Goal: Task Accomplishment & Management: Use online tool/utility

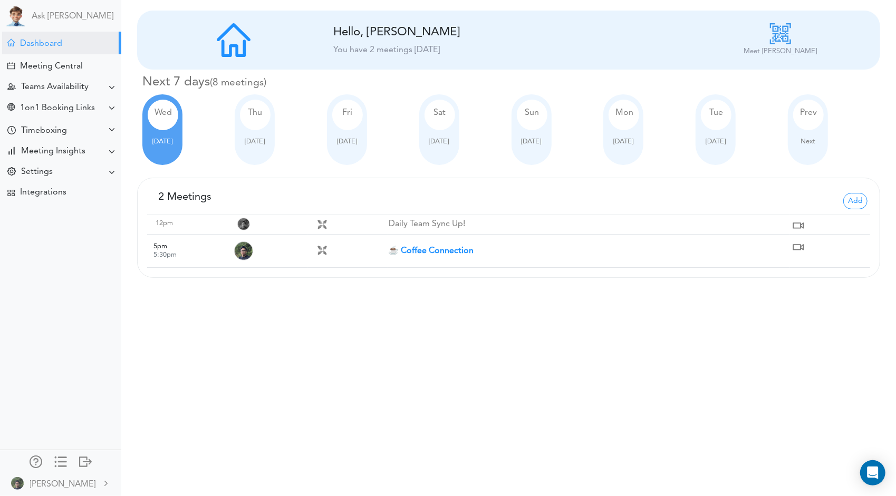
click at [433, 253] on strong "☕ Coffee Connection" at bounding box center [430, 251] width 85 height 8
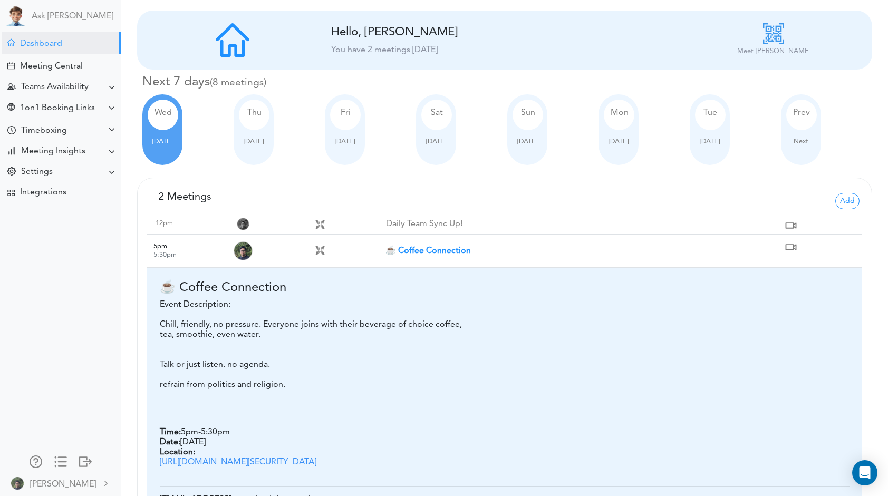
click at [450, 255] on td "☕ Coffee Connection" at bounding box center [584, 251] width 397 height 33
click at [450, 252] on strong "☕ Coffee Connection" at bounding box center [428, 251] width 85 height 8
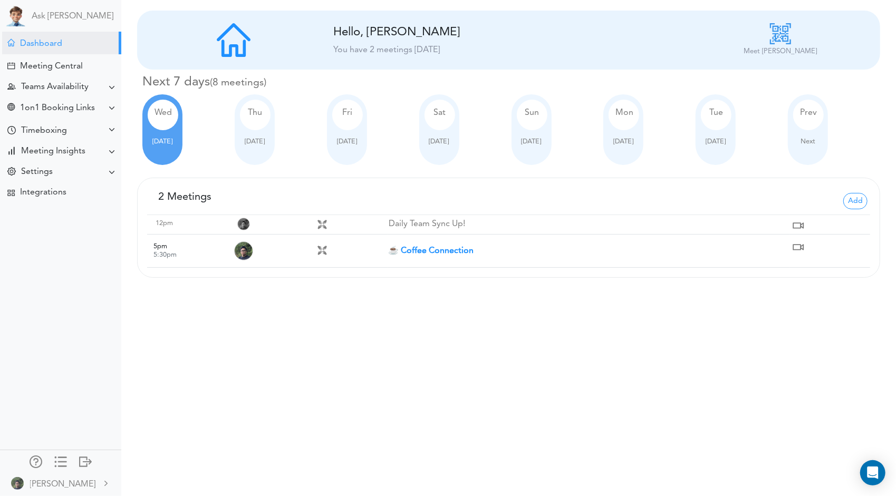
click at [453, 291] on div "Processing... Please wait. New Meeting Hello, [PERSON_NAME] You have 2 meetings…" at bounding box center [448, 248] width 896 height 496
click at [259, 126] on div "Thu" at bounding box center [255, 115] width 31 height 31
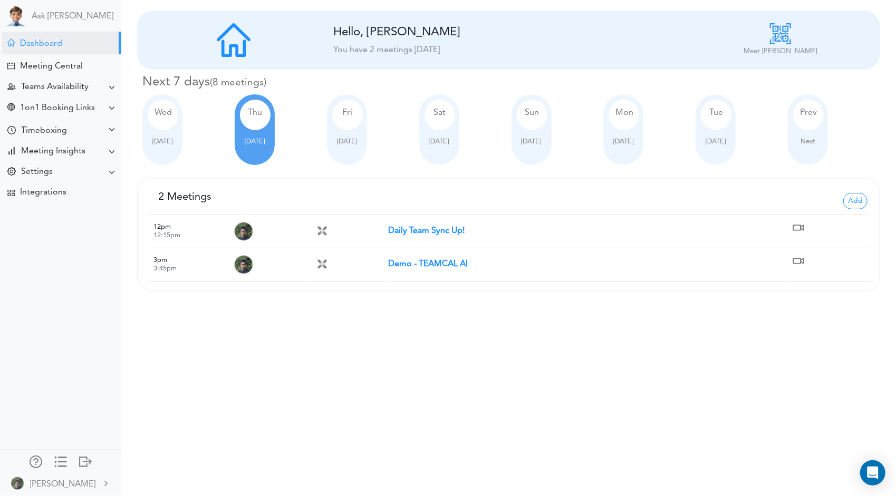
click at [366, 120] on div "[DATE]" at bounding box center [347, 129] width 40 height 71
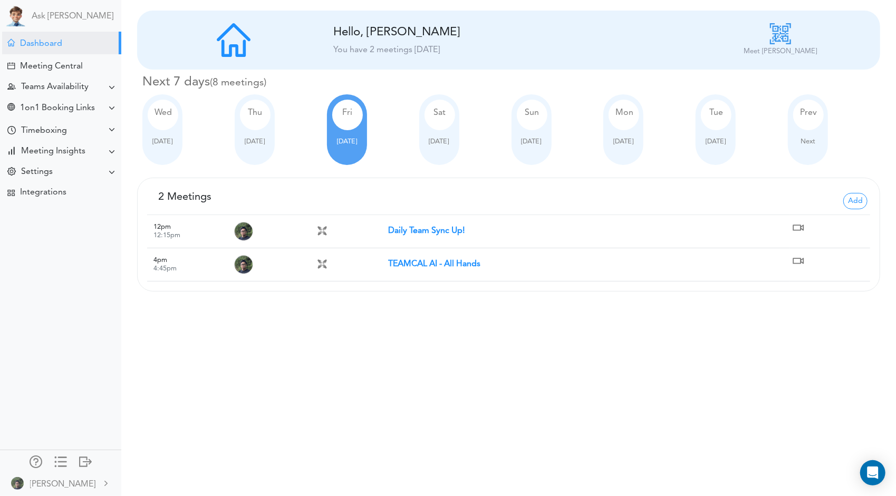
click at [255, 114] on span "Thu" at bounding box center [255, 113] width 14 height 8
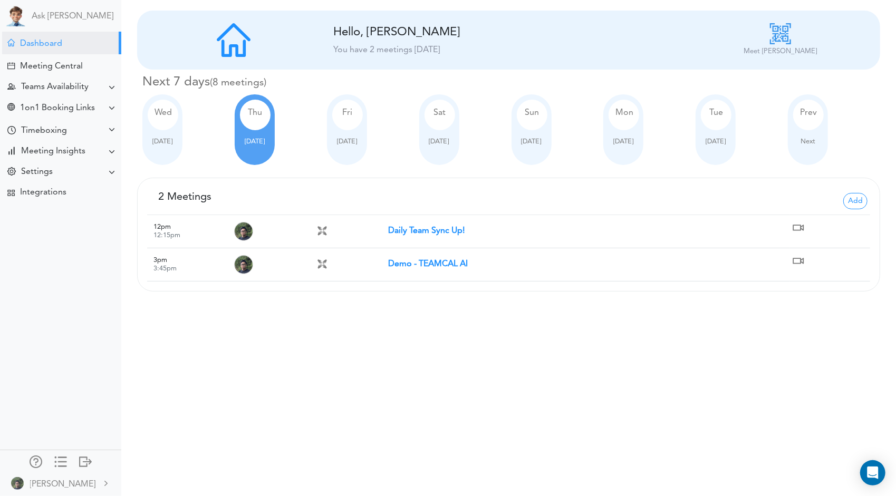
click at [367, 122] on div "[DATE]" at bounding box center [347, 129] width 40 height 71
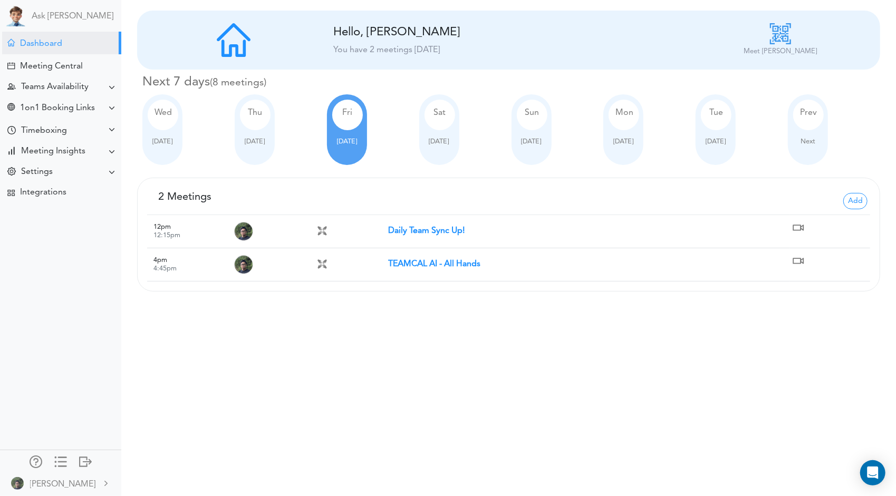
click at [301, 147] on div "[DATE]" at bounding box center [281, 129] width 92 height 71
click at [274, 145] on div "[DATE]" at bounding box center [255, 129] width 40 height 71
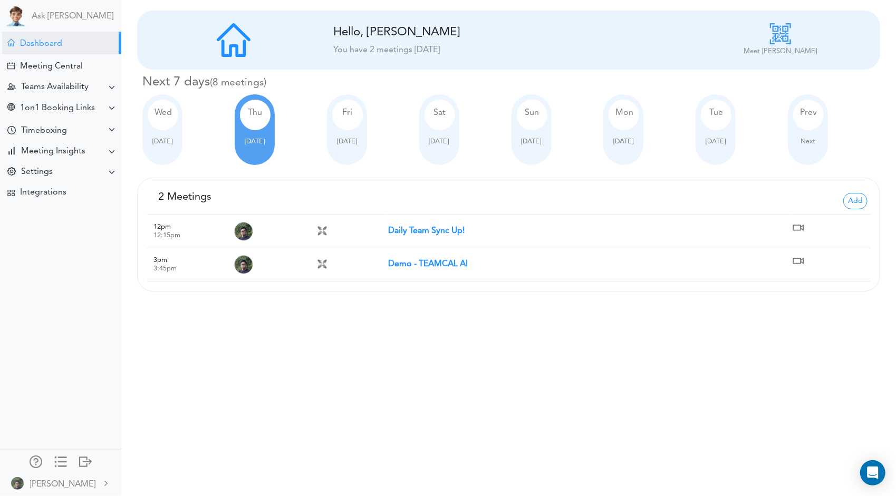
click at [366, 130] on div "[DATE]" at bounding box center [347, 129] width 40 height 71
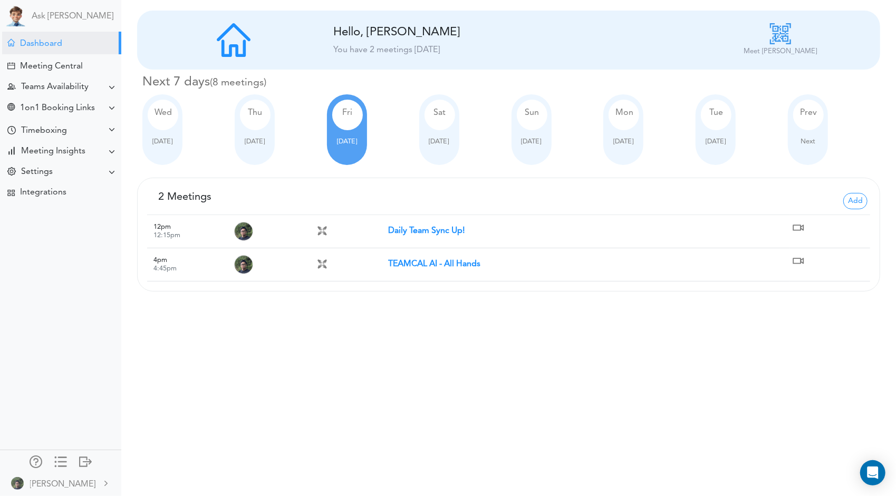
click at [261, 122] on div "Thu" at bounding box center [255, 115] width 31 height 31
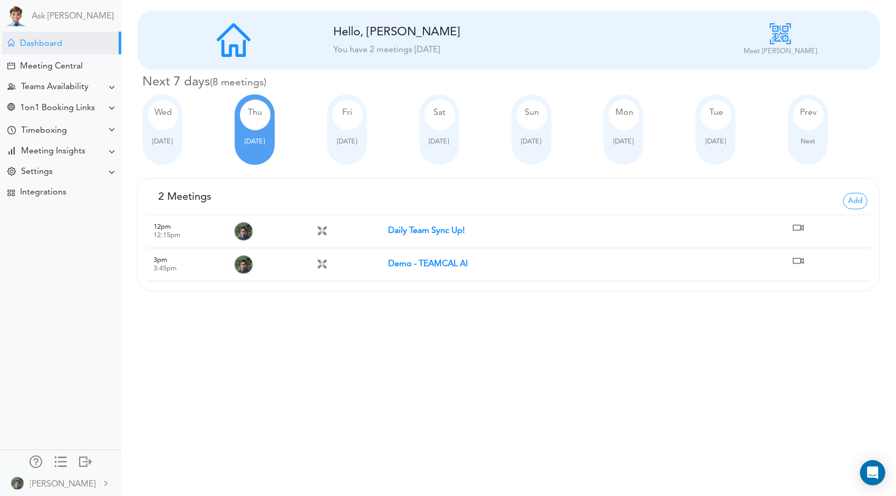
click at [349, 129] on div "Fri" at bounding box center [347, 115] width 31 height 31
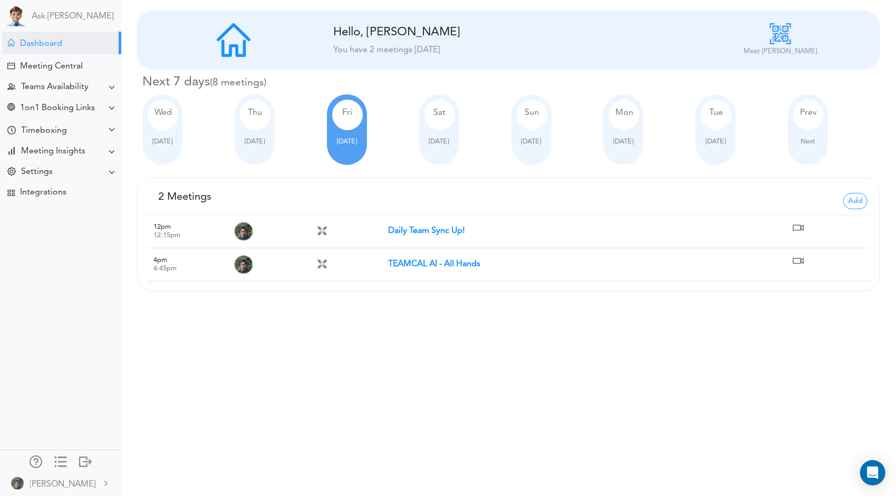
click at [268, 122] on div "[DATE]" at bounding box center [255, 129] width 40 height 71
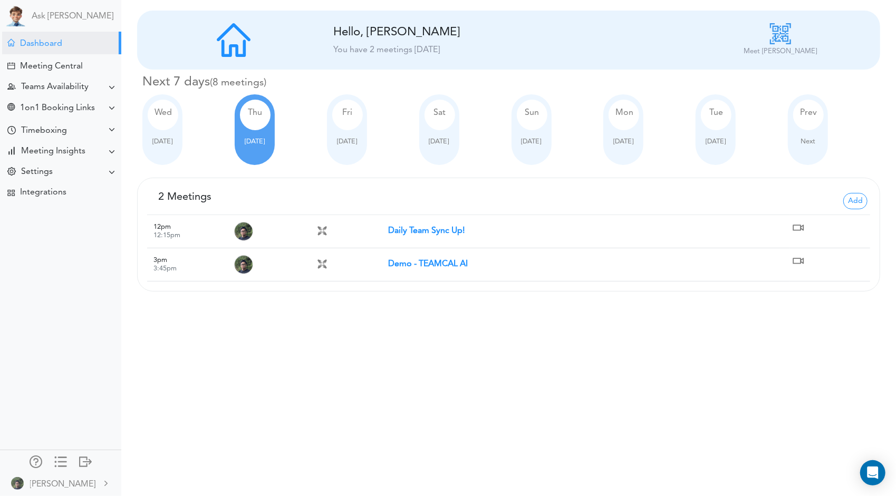
click at [353, 130] on div at bounding box center [347, 133] width 30 height 6
